Goal: Task Accomplishment & Management: Manage account settings

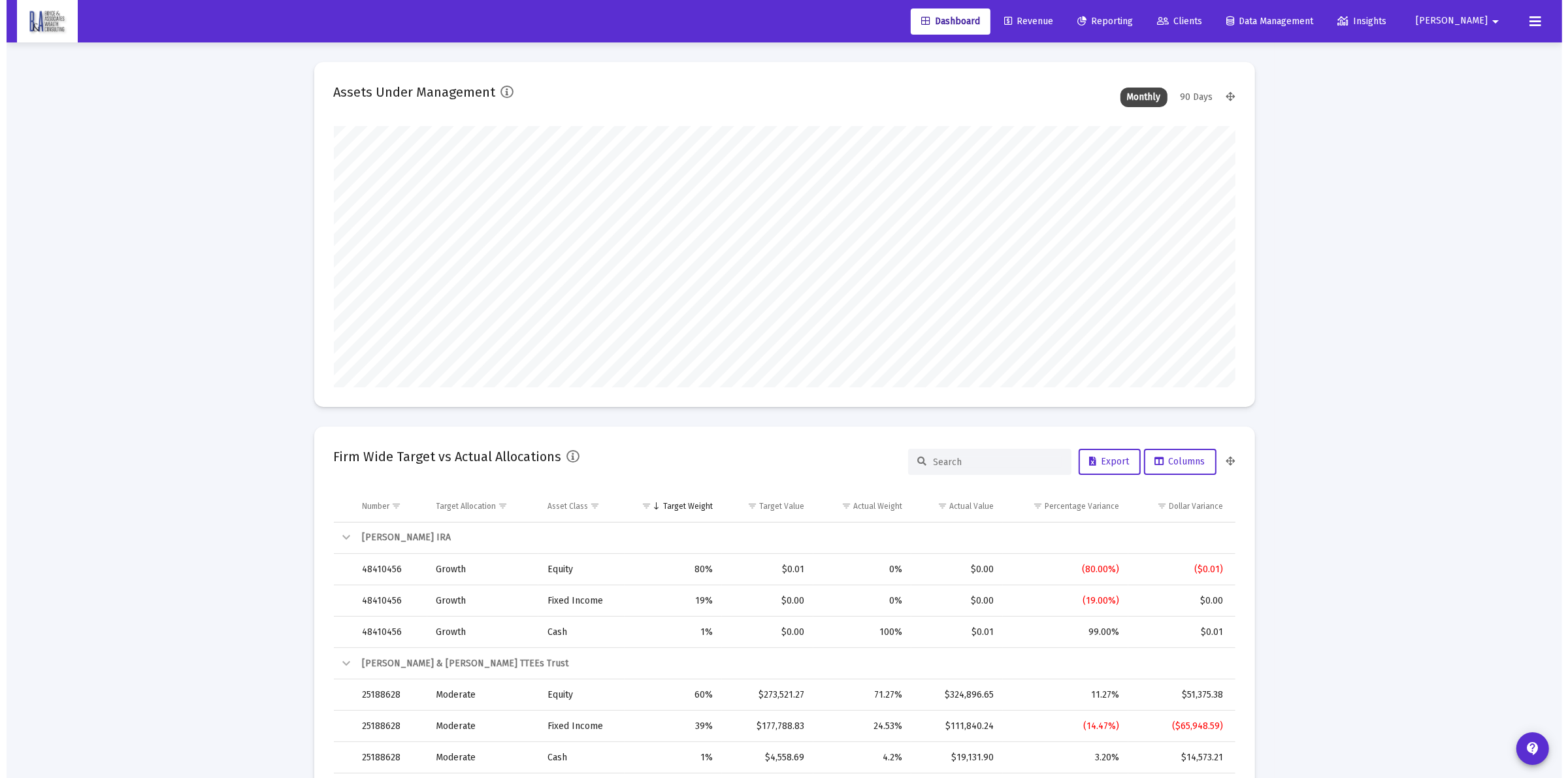
scroll to position [262, 485]
click at [1195, 24] on span "Clients" at bounding box center [1173, 21] width 45 height 11
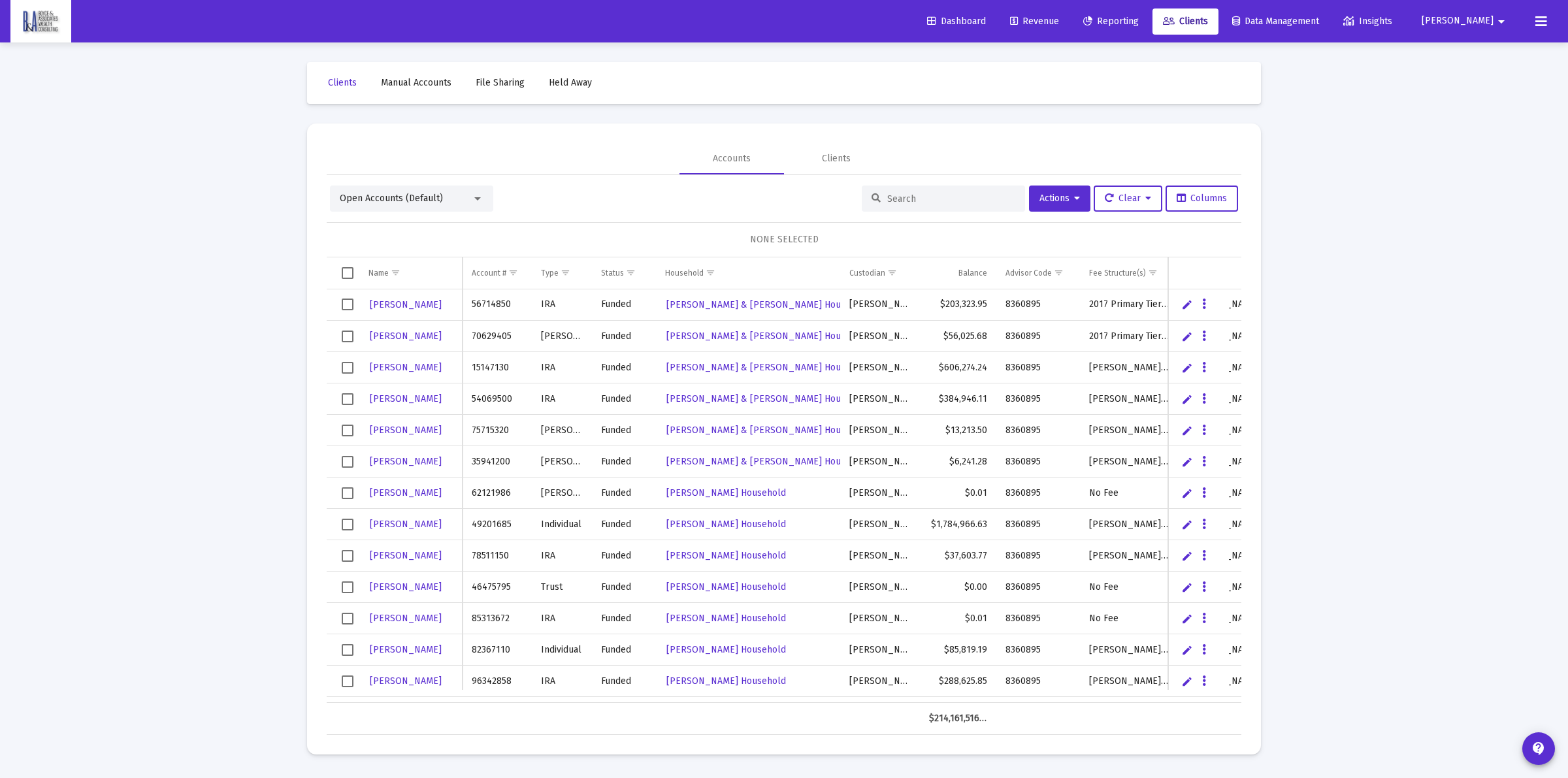
drag, startPoint x: 895, startPoint y: 200, endPoint x: 909, endPoint y: 197, distance: 14.3
click at [896, 201] on input at bounding box center [951, 199] width 128 height 11
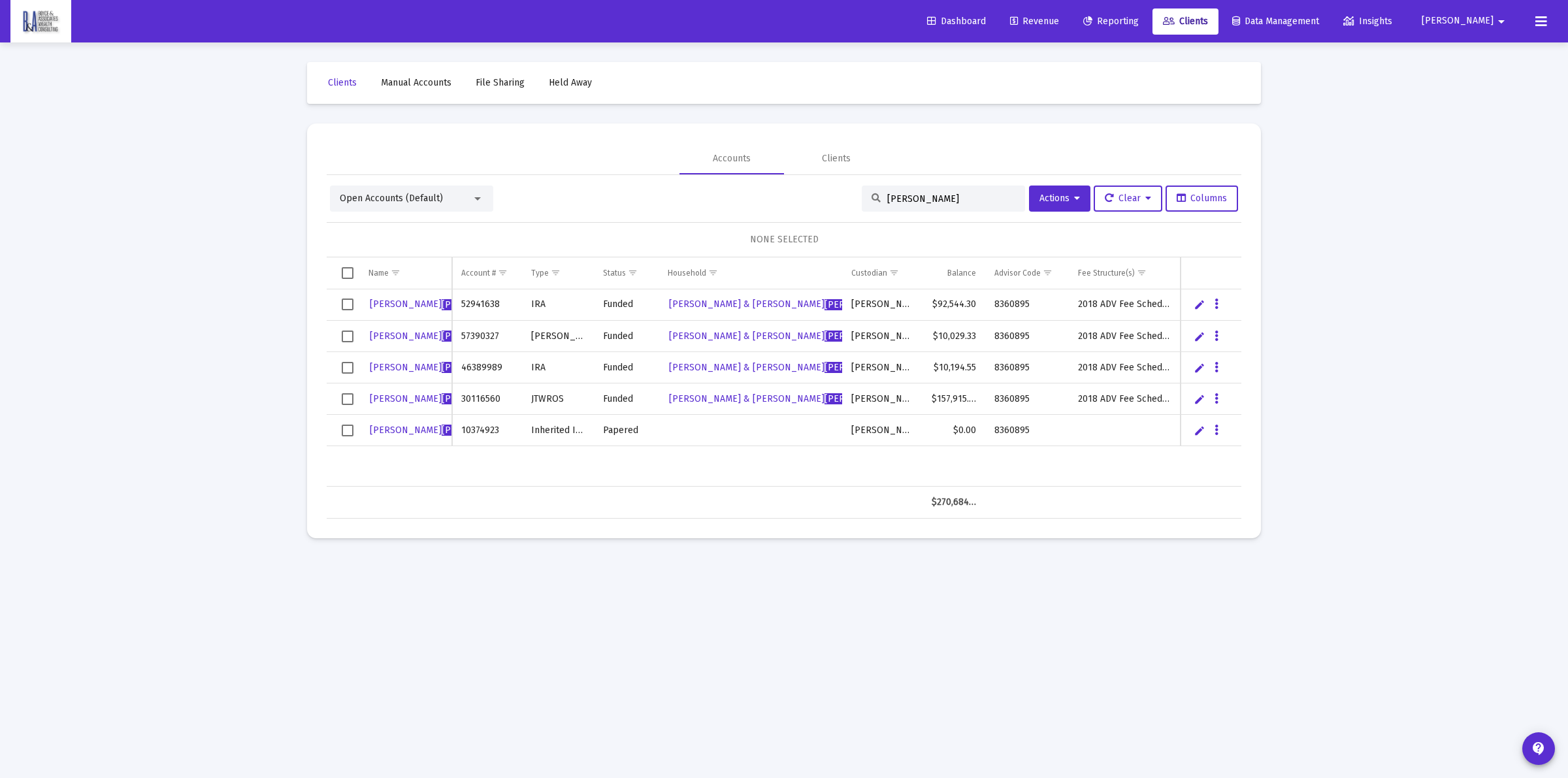
type input "[PERSON_NAME]"
click at [1220, 424] on td "Data grid" at bounding box center [1211, 430] width 61 height 31
click at [1220, 424] on td "Data grid" at bounding box center [1211, 430] width 61 height 31
click at [1216, 423] on icon "Data grid" at bounding box center [1216, 430] width 4 height 16
click at [1242, 508] on button "Map to Household" at bounding box center [1268, 520] width 117 height 31
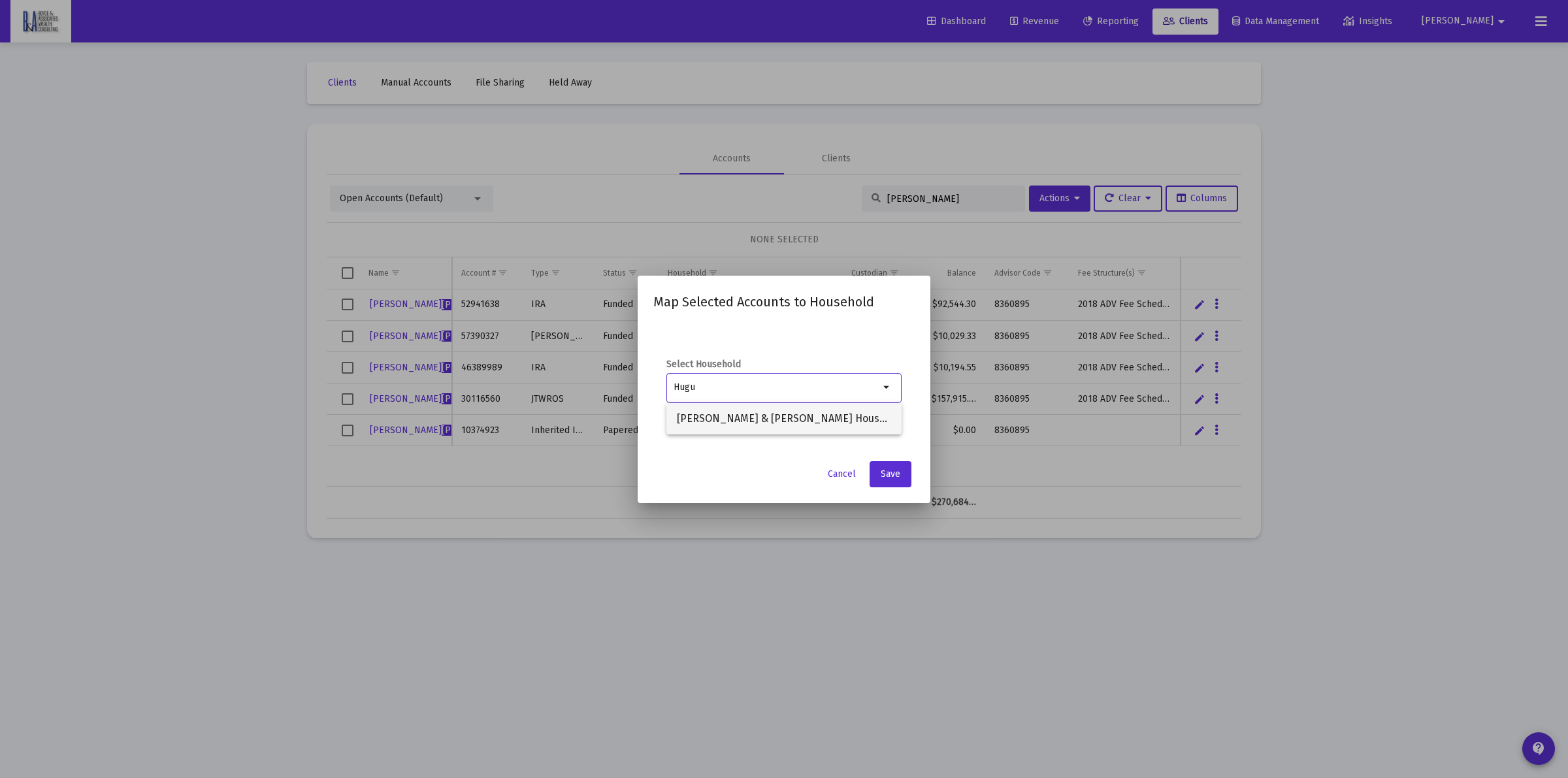
click at [838, 417] on span "[PERSON_NAME] & [PERSON_NAME] Household" at bounding box center [784, 419] width 214 height 31
type input "[PERSON_NAME] & [PERSON_NAME] Household"
click at [889, 467] on button "Save" at bounding box center [890, 474] width 42 height 26
